Goal: Information Seeking & Learning: Learn about a topic

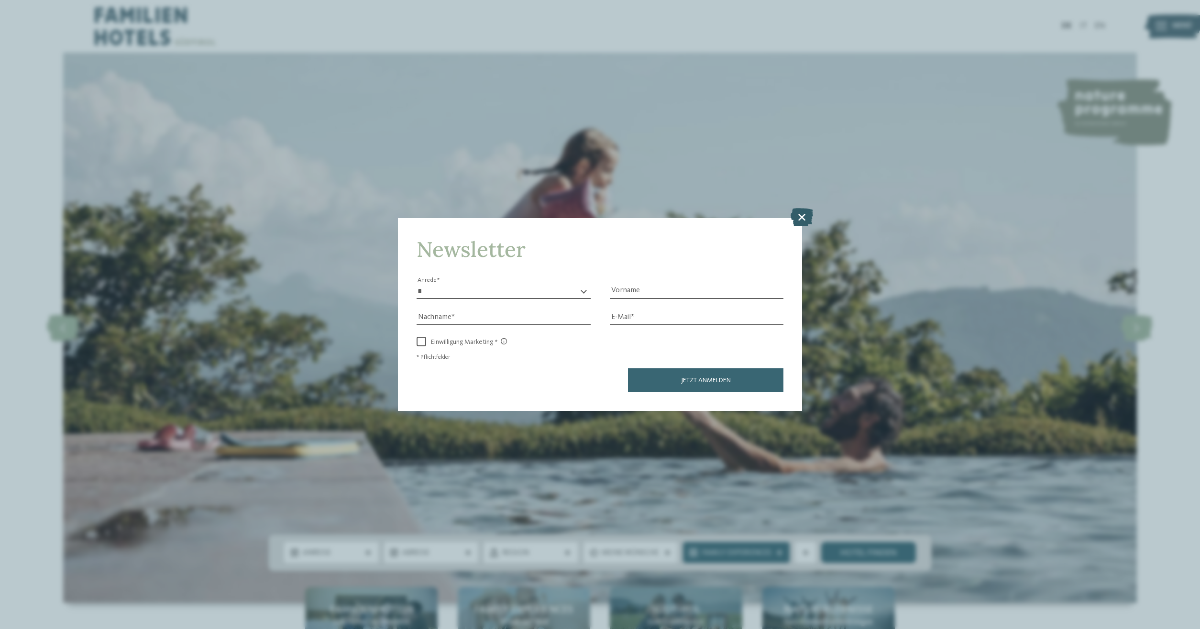
click at [808, 217] on icon at bounding box center [802, 217] width 22 height 18
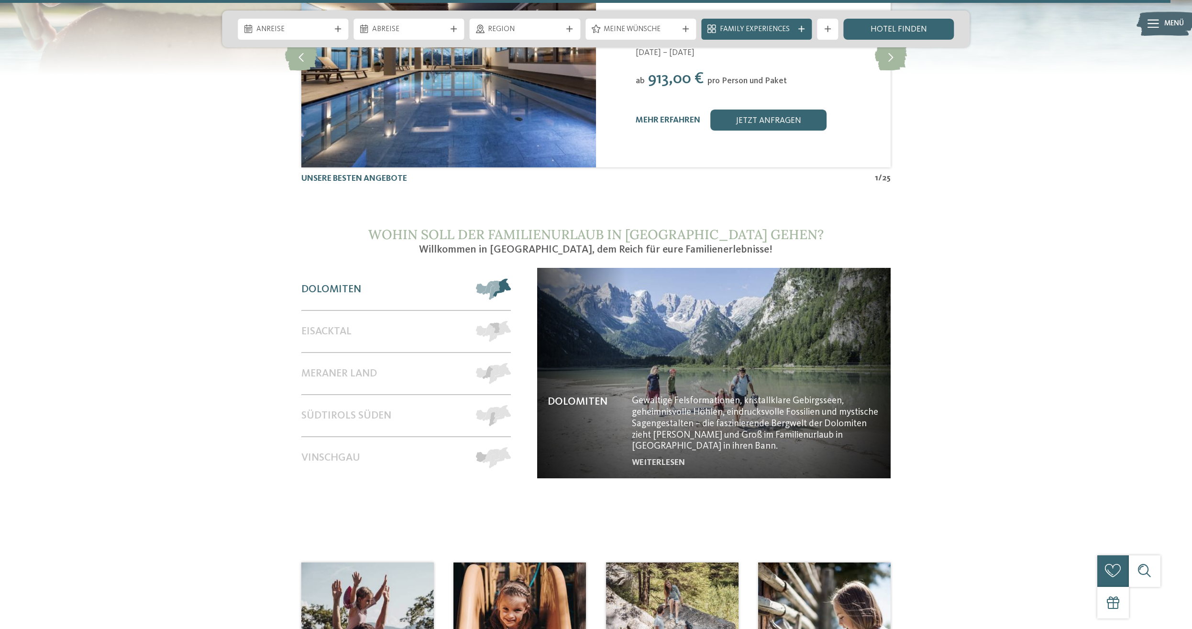
scroll to position [4921, 0]
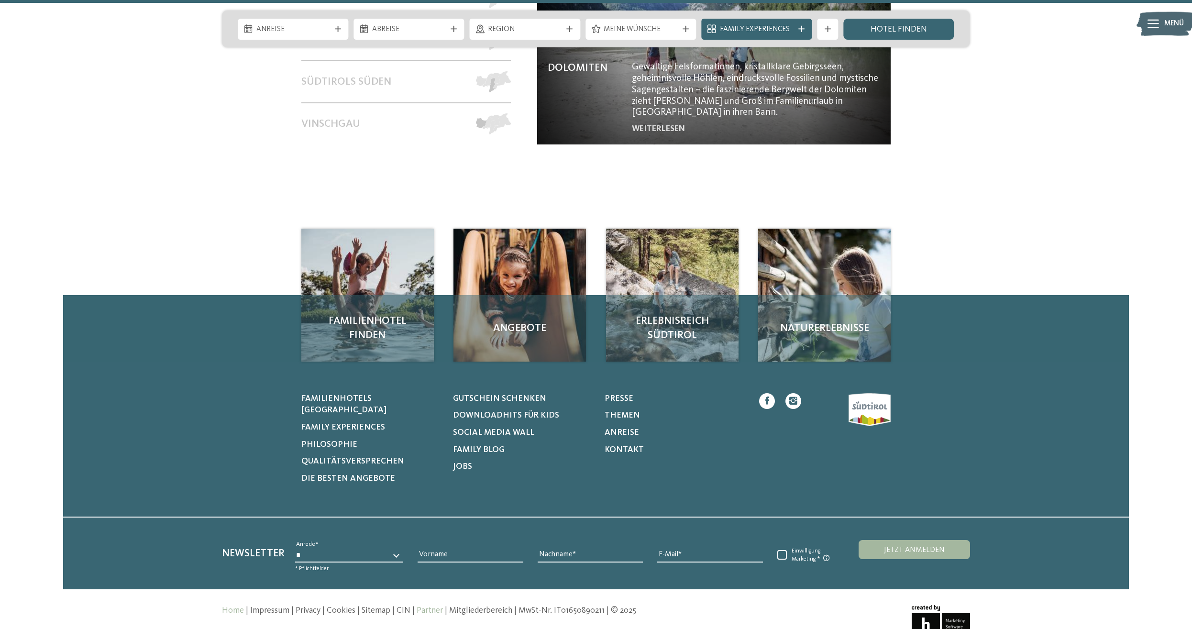
click at [434, 607] on link "Partner" at bounding box center [430, 611] width 26 height 8
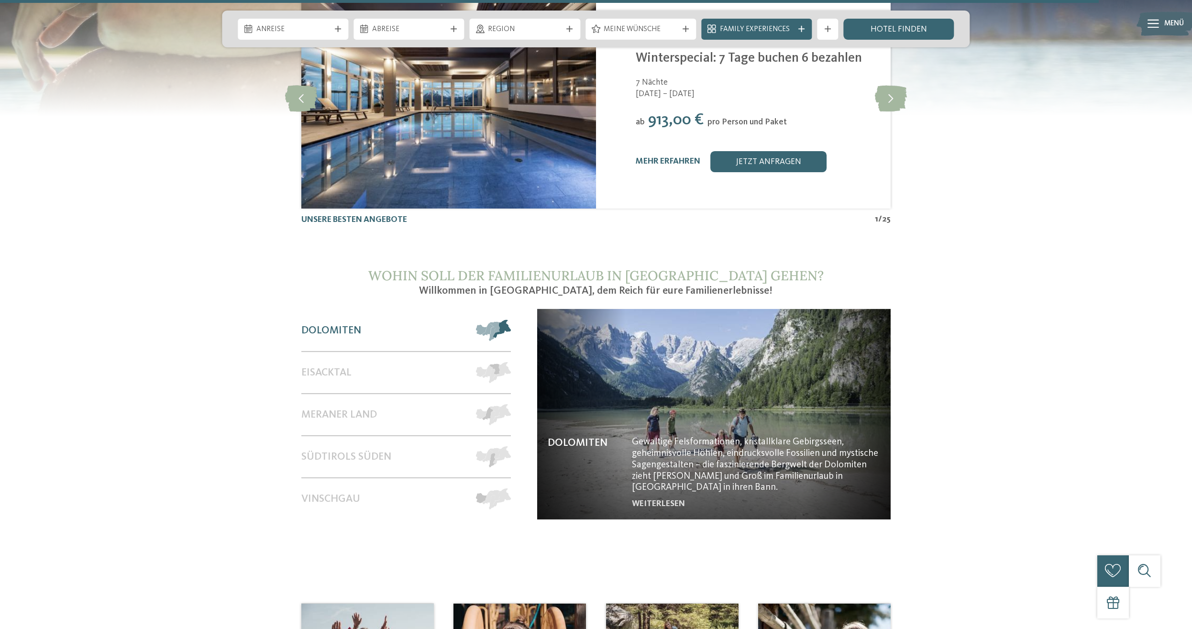
scroll to position [4531, 0]
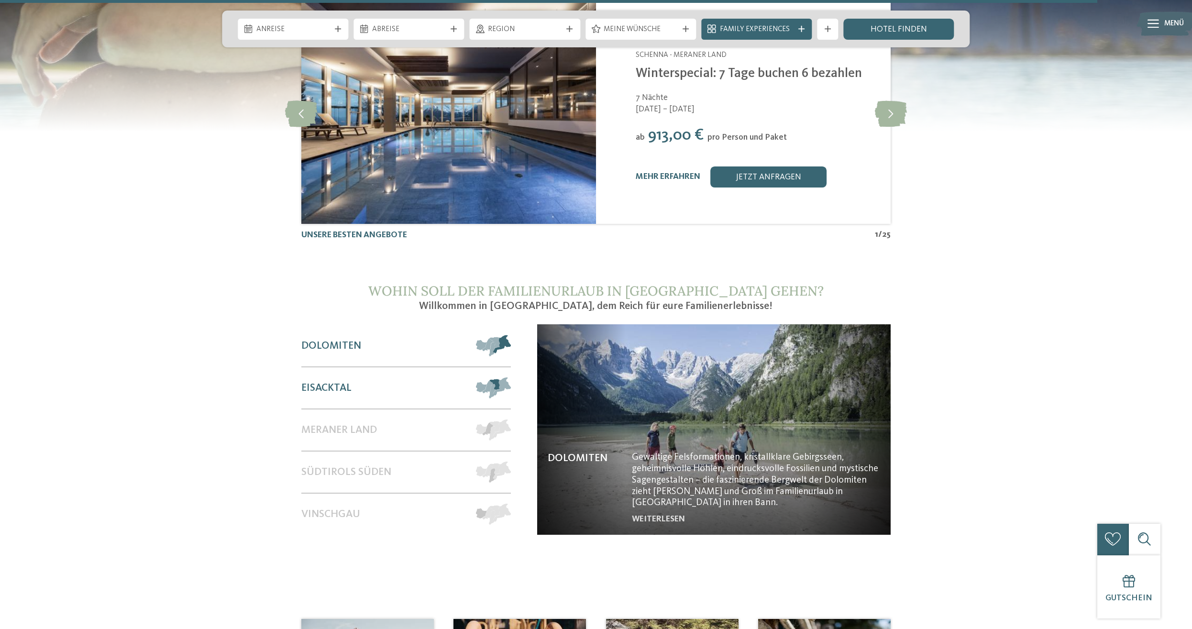
click at [511, 377] on span at bounding box center [511, 387] width 0 height 21
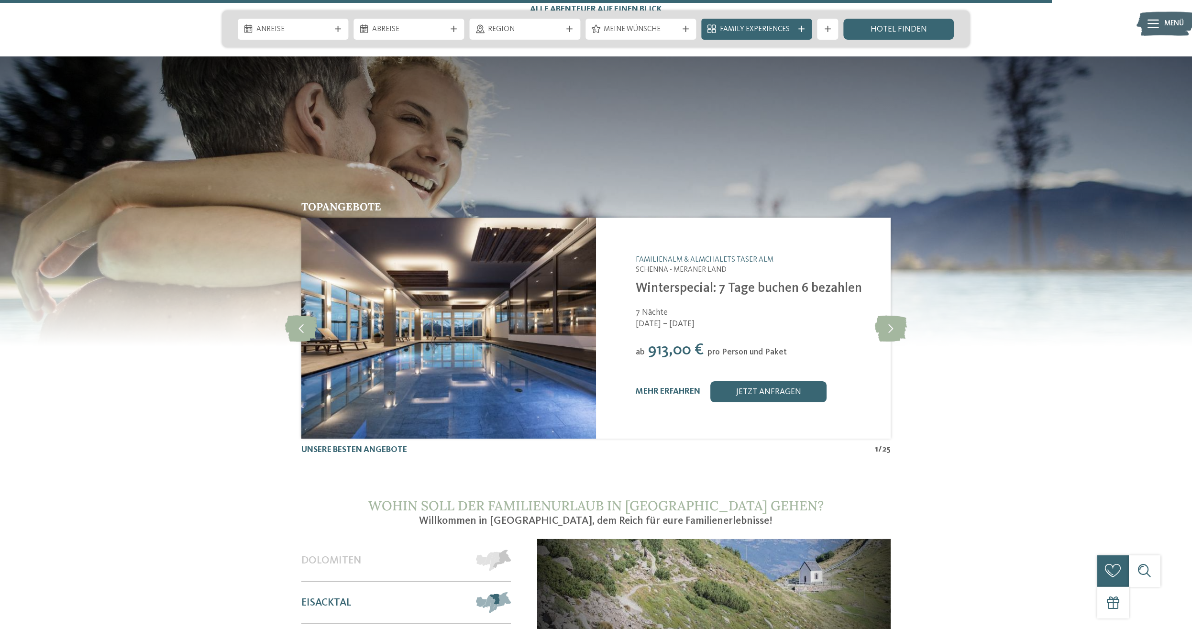
scroll to position [4287, 0]
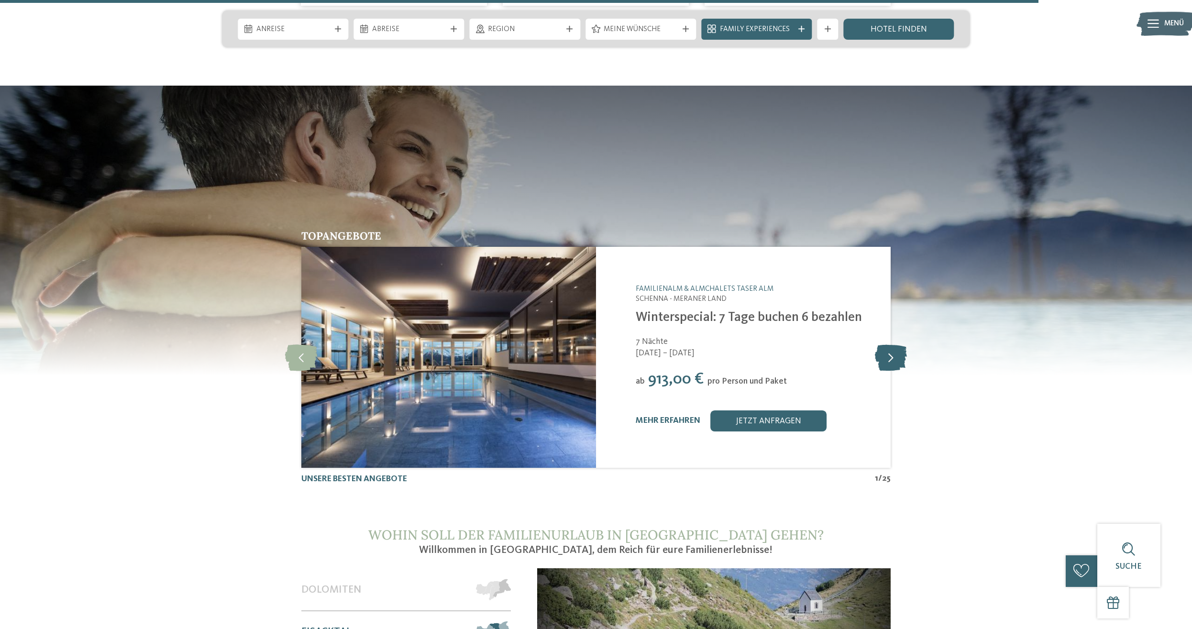
click at [890, 344] on icon at bounding box center [891, 357] width 32 height 26
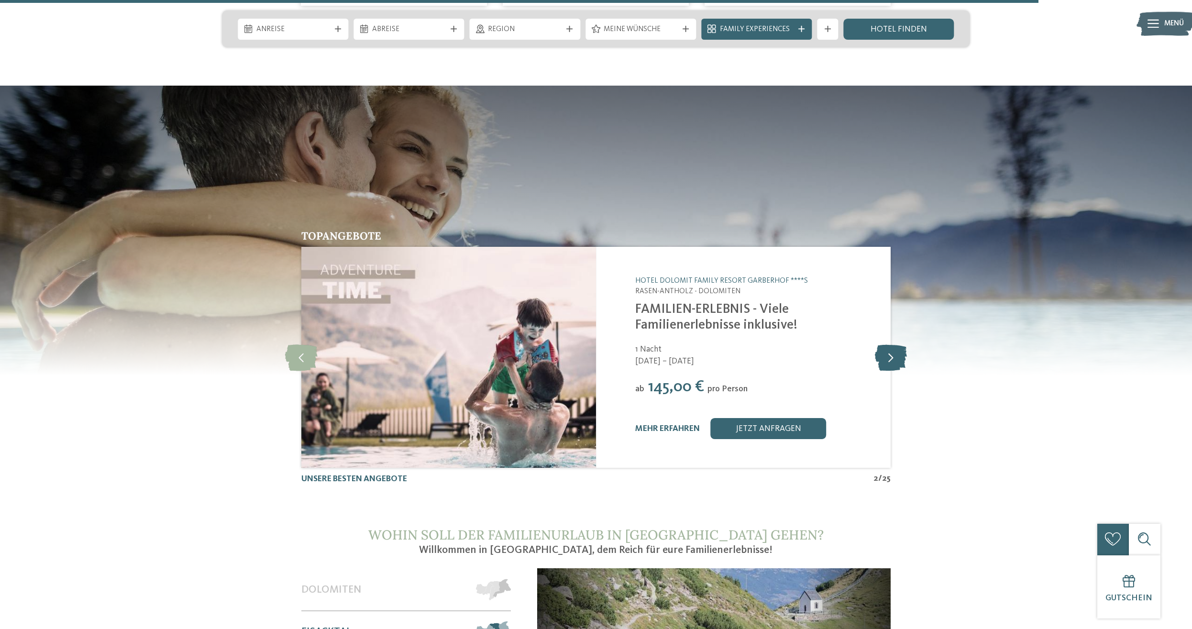
click at [890, 344] on icon at bounding box center [891, 357] width 32 height 26
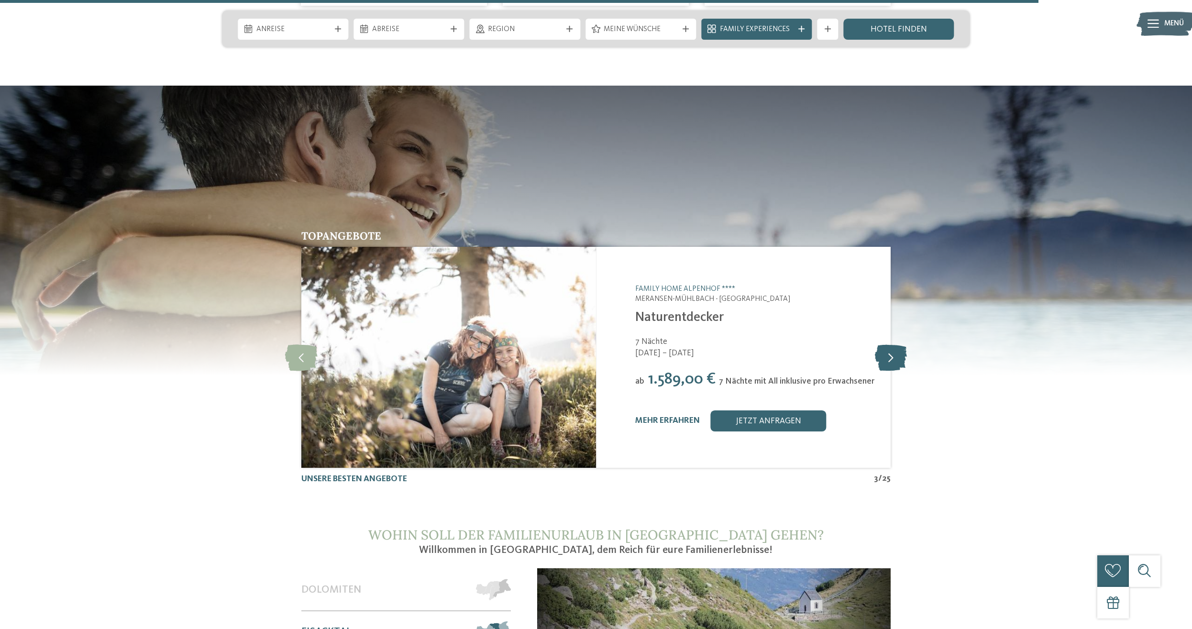
click at [890, 344] on icon at bounding box center [891, 357] width 32 height 26
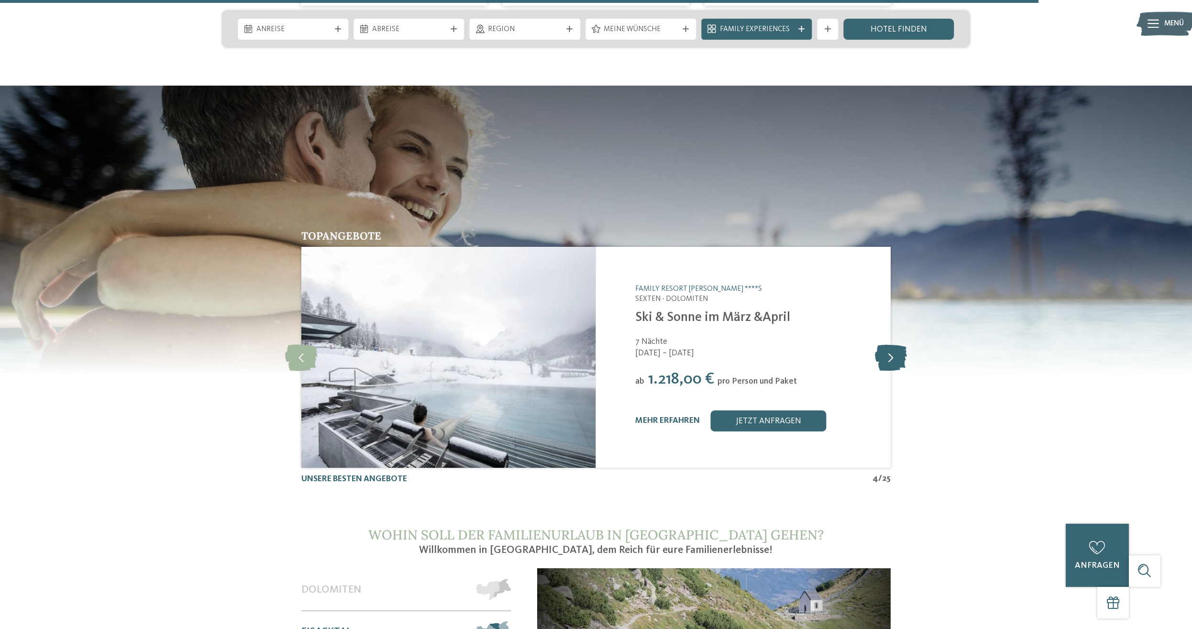
click at [890, 344] on icon at bounding box center [891, 357] width 32 height 26
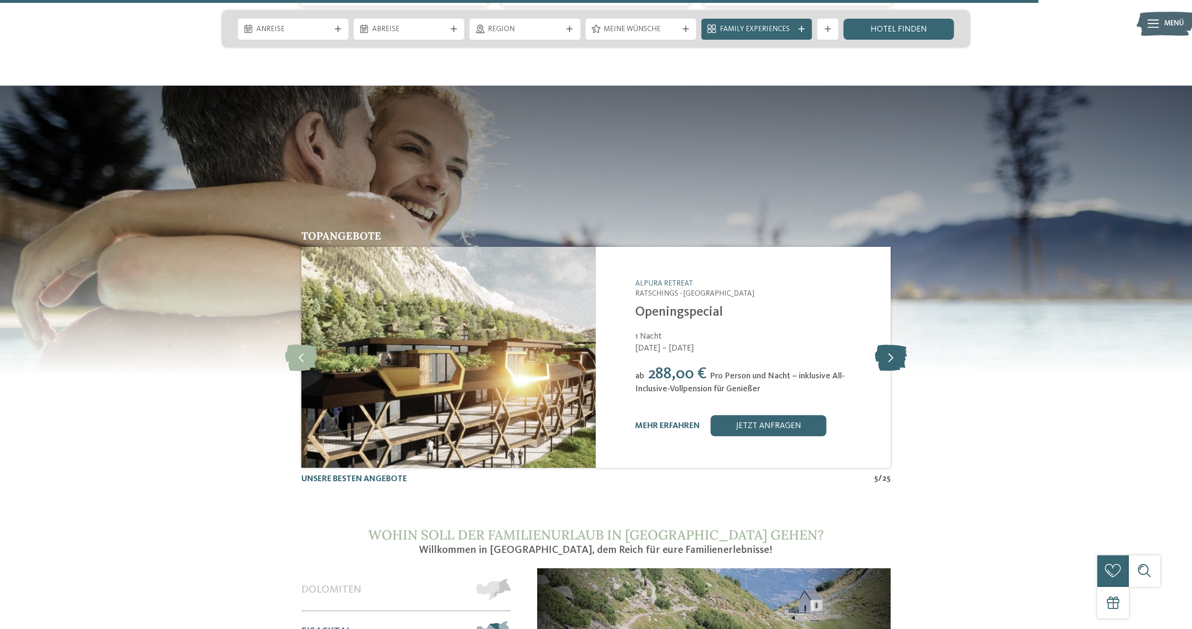
click at [890, 344] on icon at bounding box center [891, 357] width 32 height 26
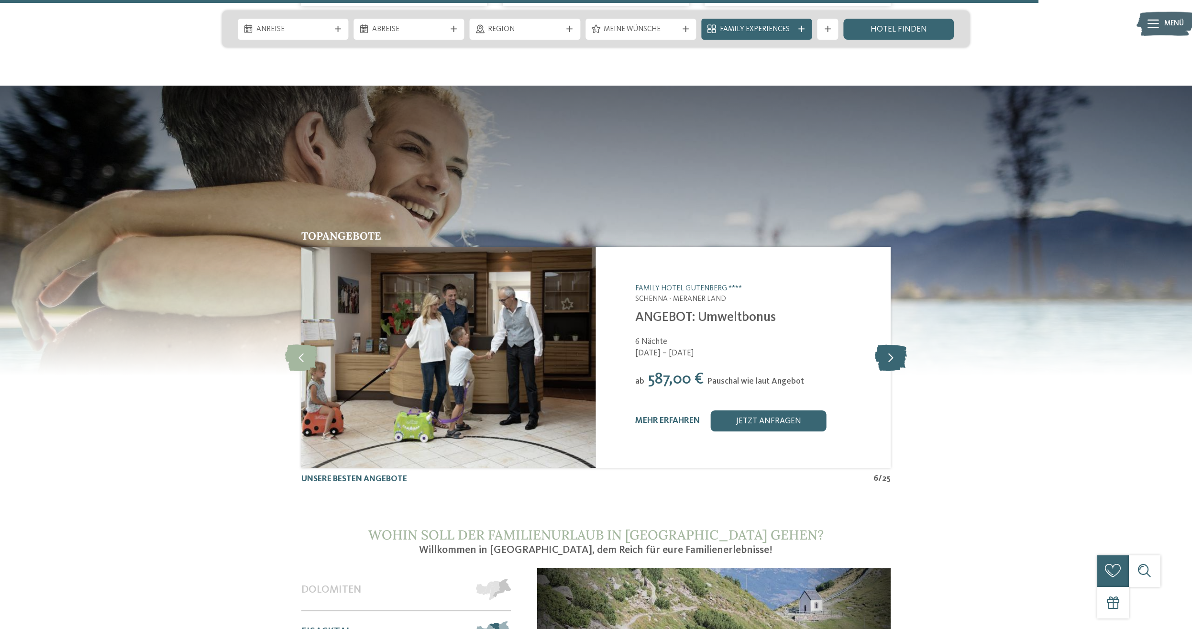
click at [890, 344] on icon at bounding box center [891, 357] width 32 height 26
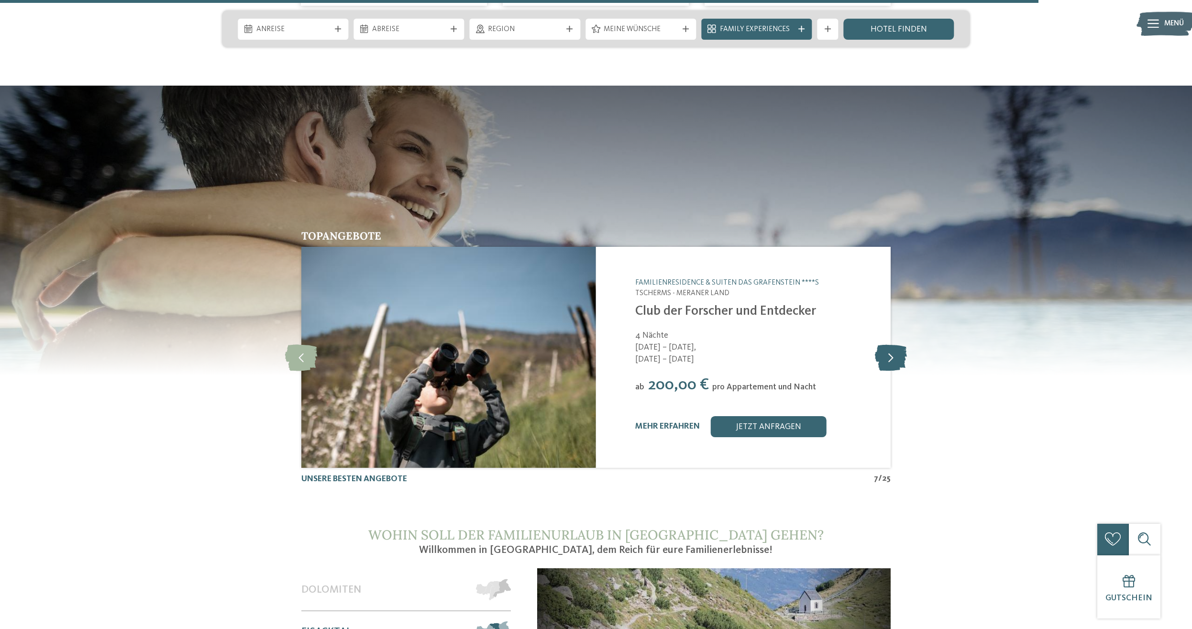
click at [890, 344] on icon at bounding box center [891, 357] width 32 height 26
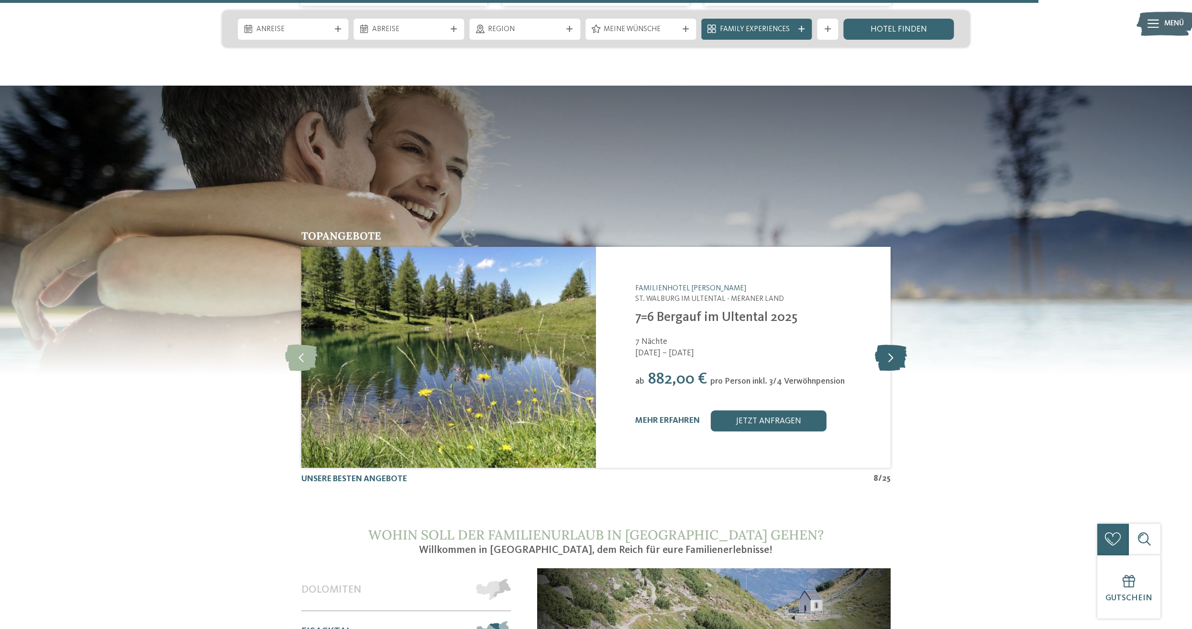
click at [890, 344] on icon at bounding box center [891, 357] width 32 height 26
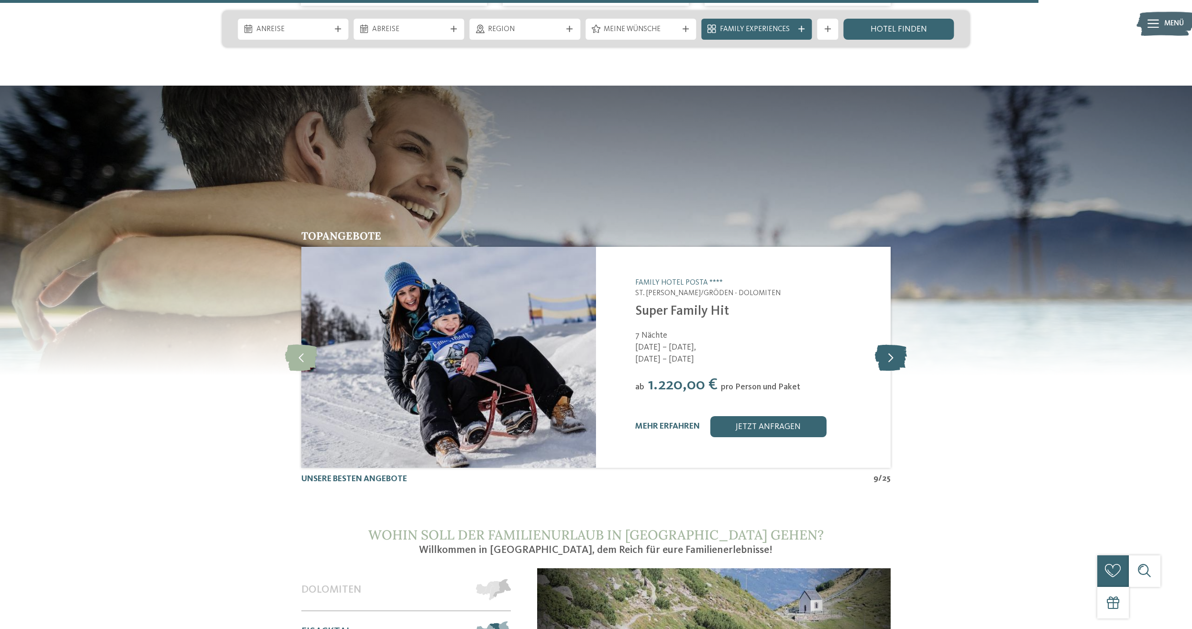
click at [890, 344] on icon at bounding box center [891, 357] width 32 height 26
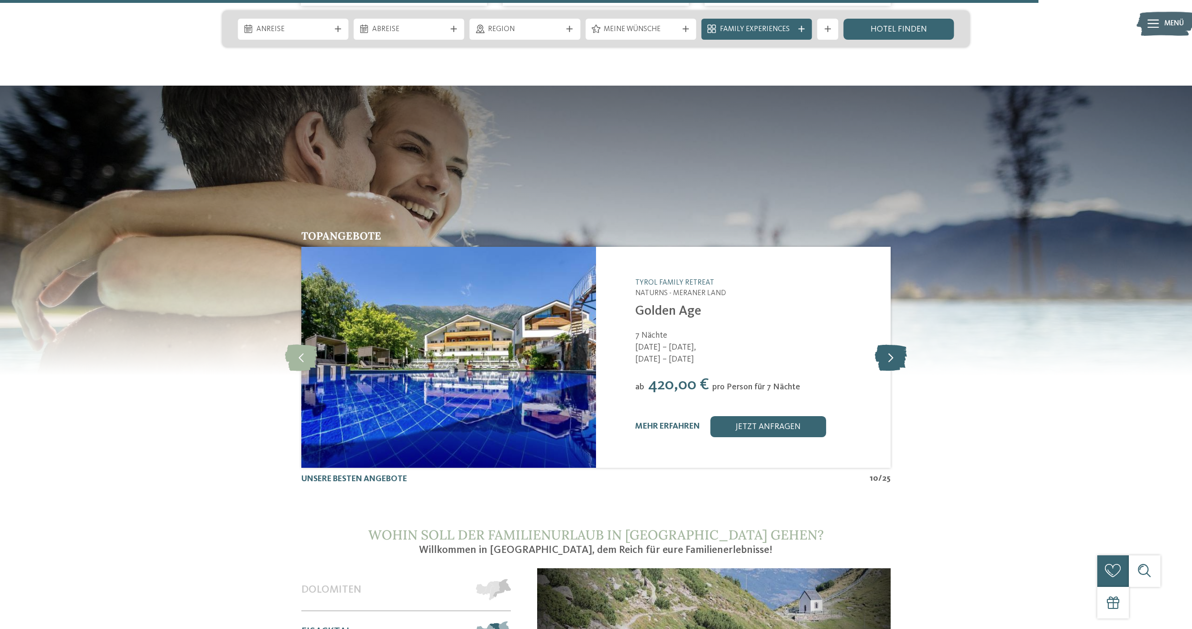
click at [890, 344] on icon at bounding box center [891, 357] width 32 height 26
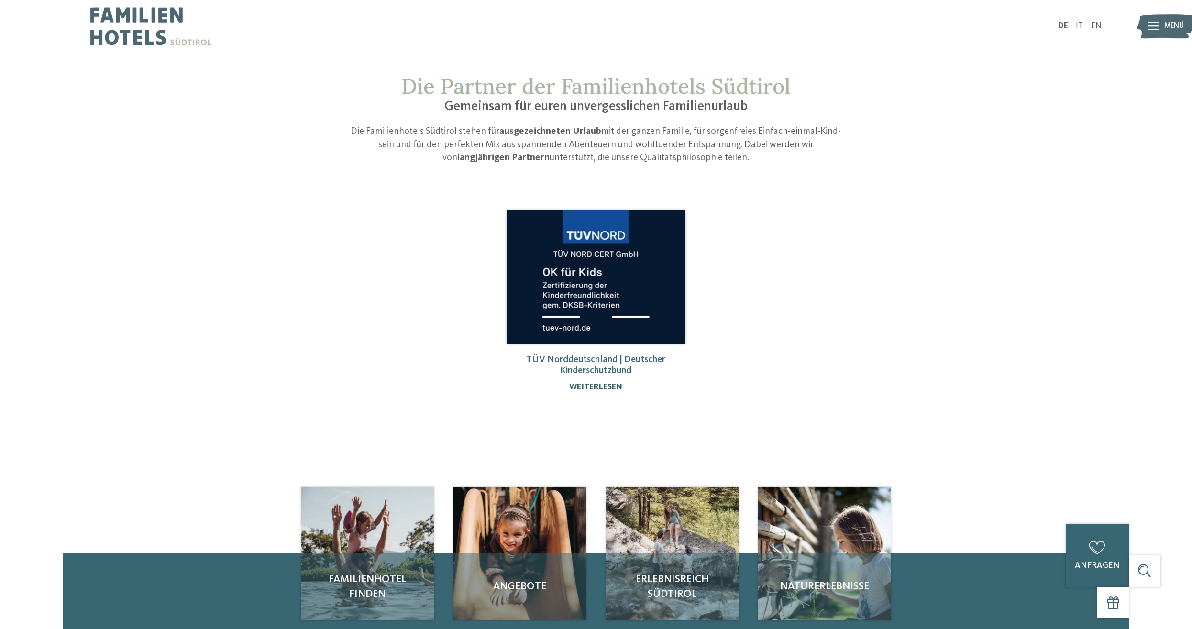
click at [610, 390] on link "weiterlesen" at bounding box center [595, 387] width 53 height 8
